Goal: Transaction & Acquisition: Purchase product/service

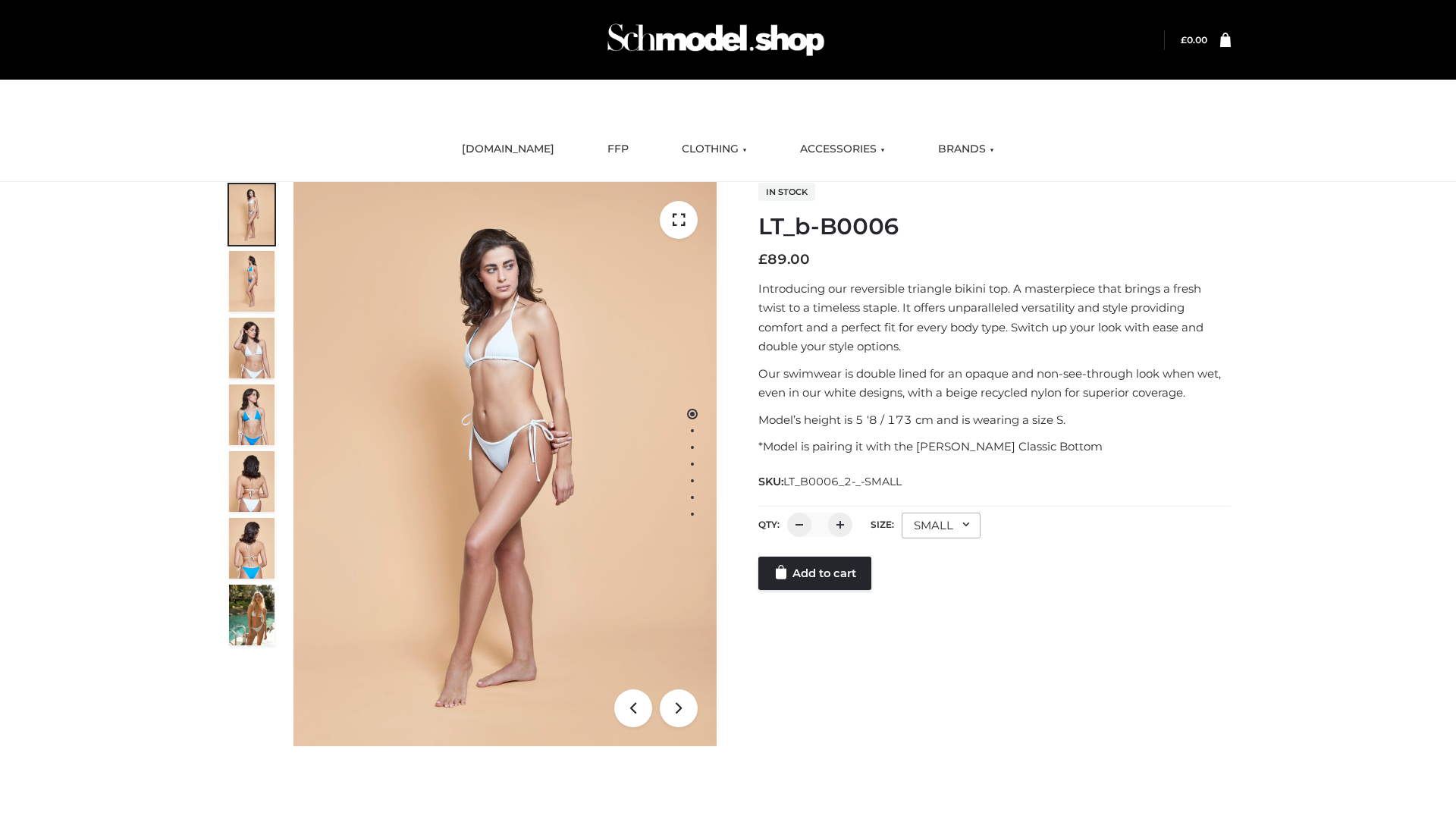
click at [816, 574] on link "Add to cart" at bounding box center [815, 573] width 113 height 33
